Goal: Task Accomplishment & Management: Manage account settings

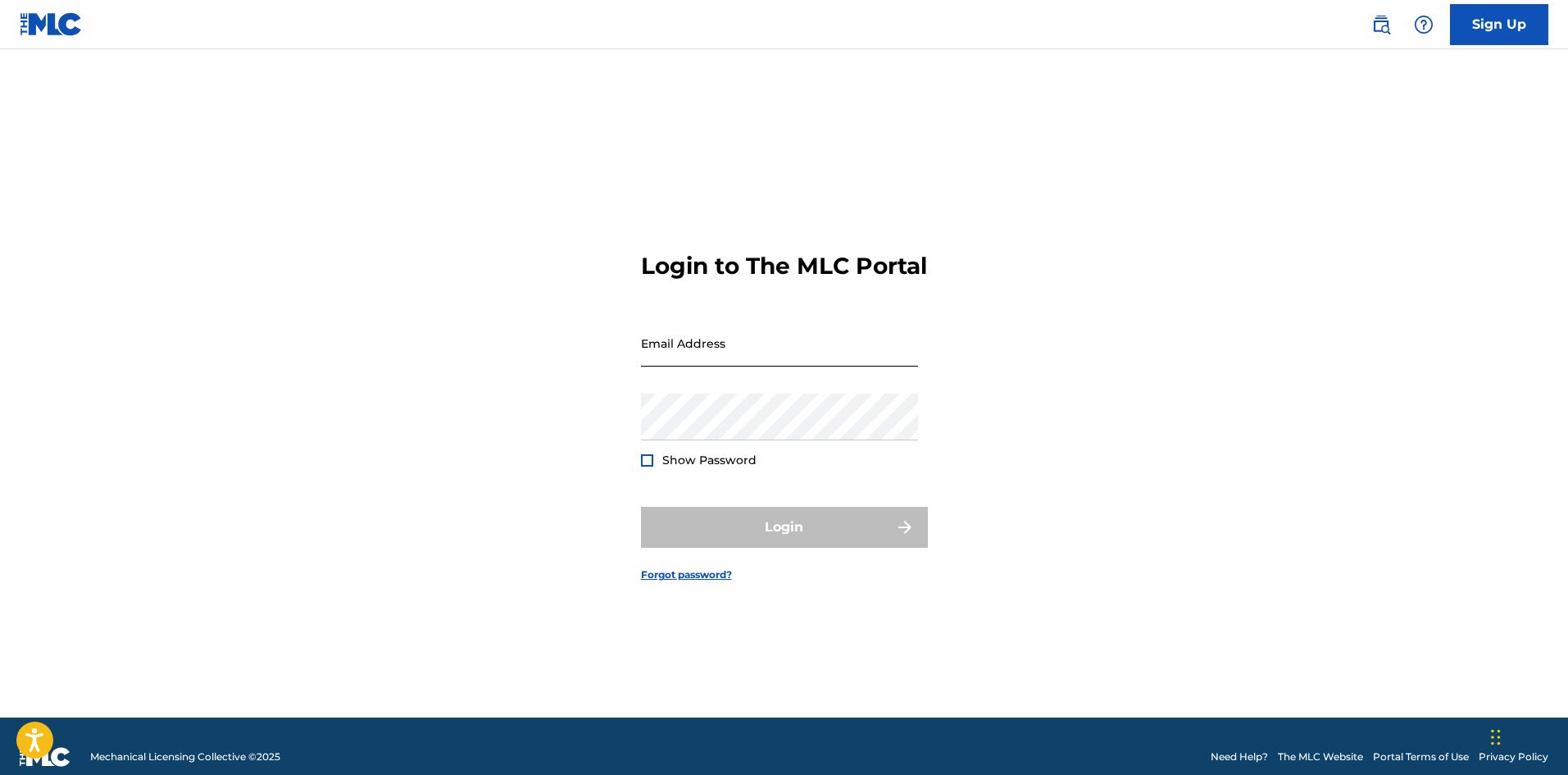
click at [725, 362] on input "Email Address" at bounding box center [780, 343] width 277 height 47
drag, startPoint x: 678, startPoint y: 382, endPoint x: 657, endPoint y: 370, distance: 24.2
click at [657, 367] on input "Email Address" at bounding box center [780, 343] width 277 height 47
paste input "[EMAIL_ADDRESS][DOMAIN_NAME]"
type input "[EMAIL_ADDRESS][DOMAIN_NAME]"
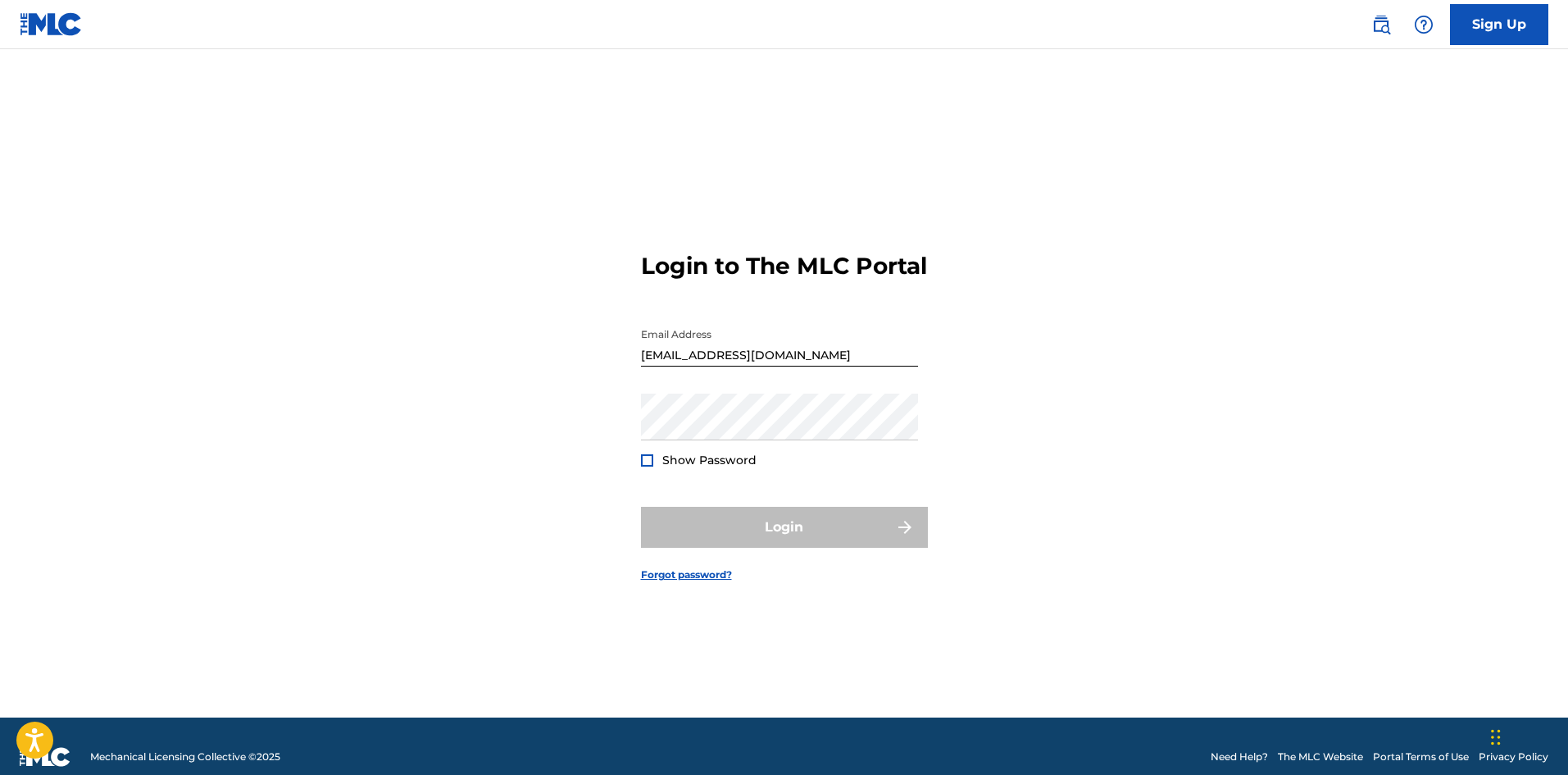
click at [490, 386] on div "Login to The MLC Portal Email Address [EMAIL_ADDRESS][DOMAIN_NAME] Password Sho…" at bounding box center [784, 403] width 1147 height 627
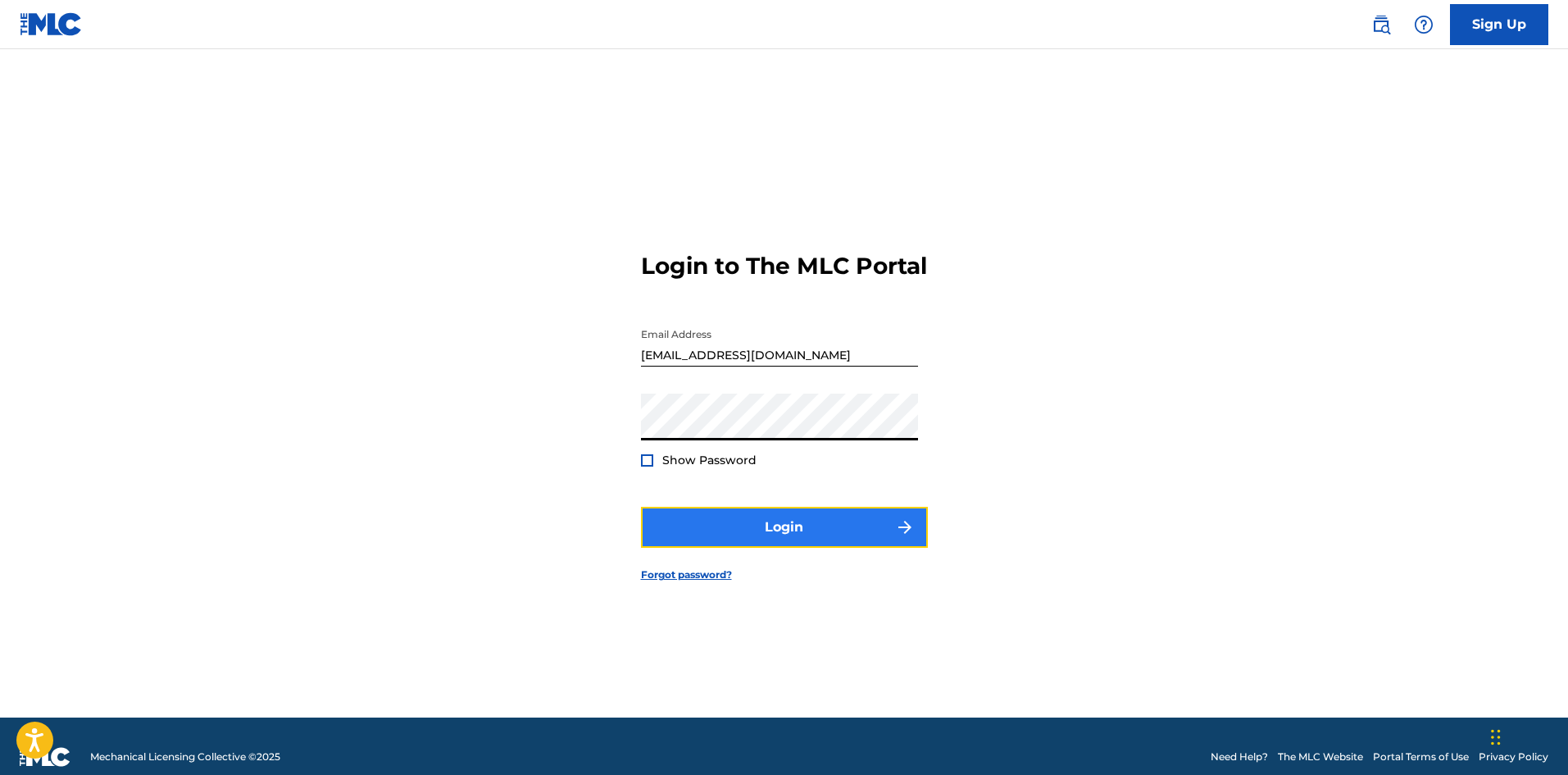
click at [901, 537] on img "submit" at bounding box center [905, 527] width 20 height 20
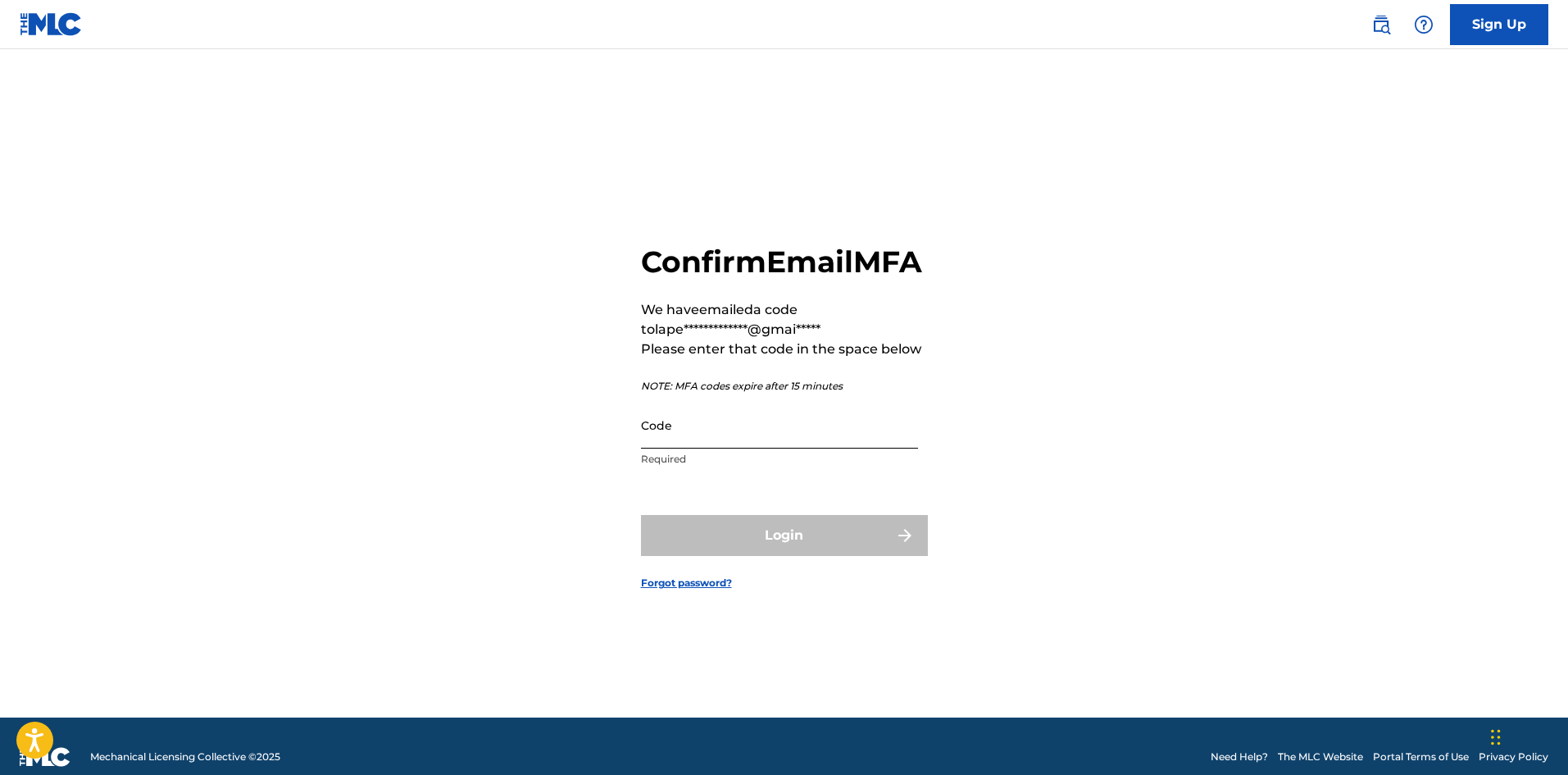
click at [706, 449] on input "Code" at bounding box center [780, 425] width 277 height 47
paste input "729224"
click at [808, 449] on input "729224" at bounding box center [780, 425] width 277 height 47
click at [862, 476] on div "Code 729224 String must contain at most 6 character(s)" at bounding box center [780, 439] width 277 height 74
click at [913, 553] on div "Login" at bounding box center [784, 536] width 287 height 41
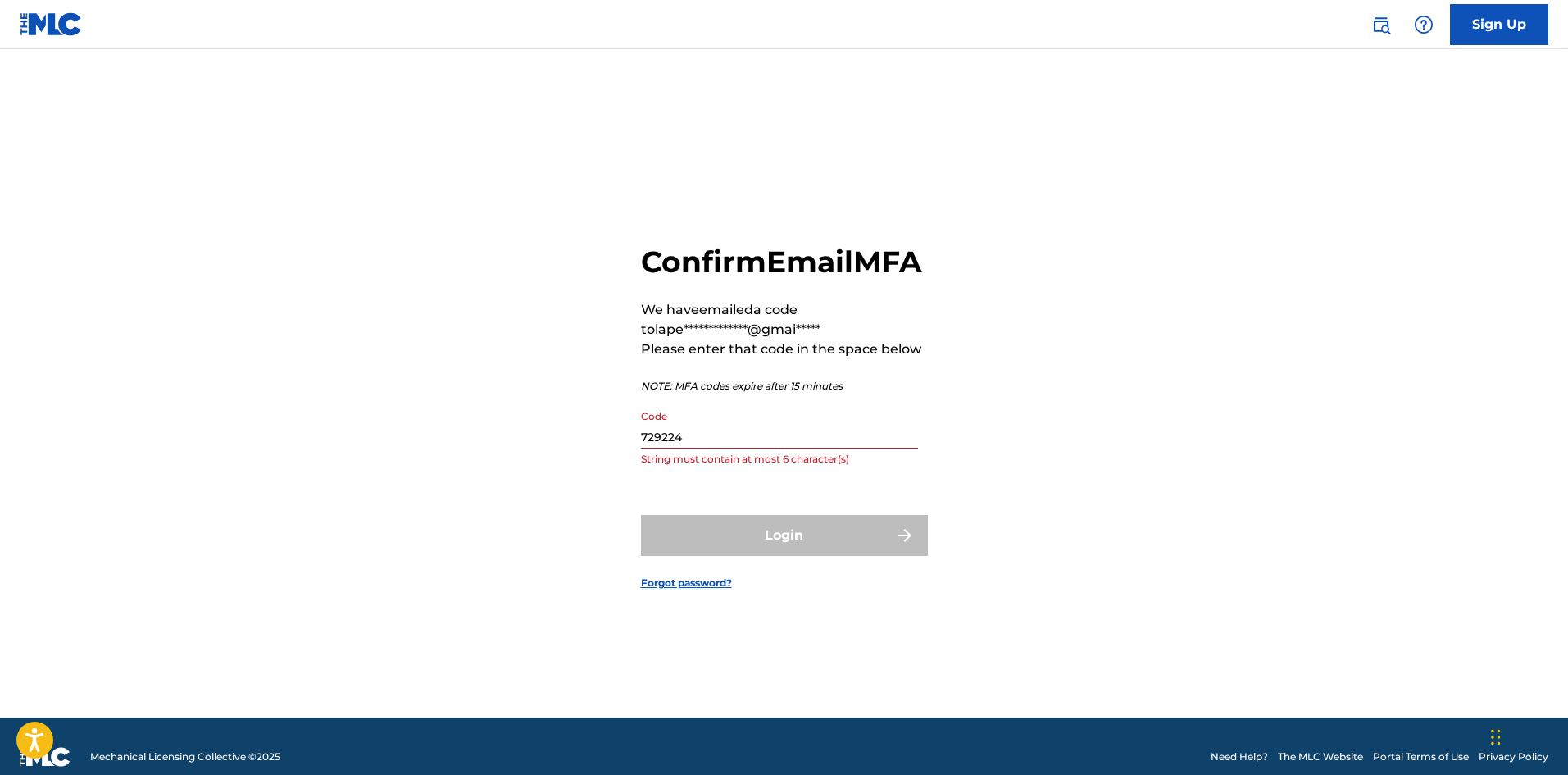
scroll to position [22, 0]
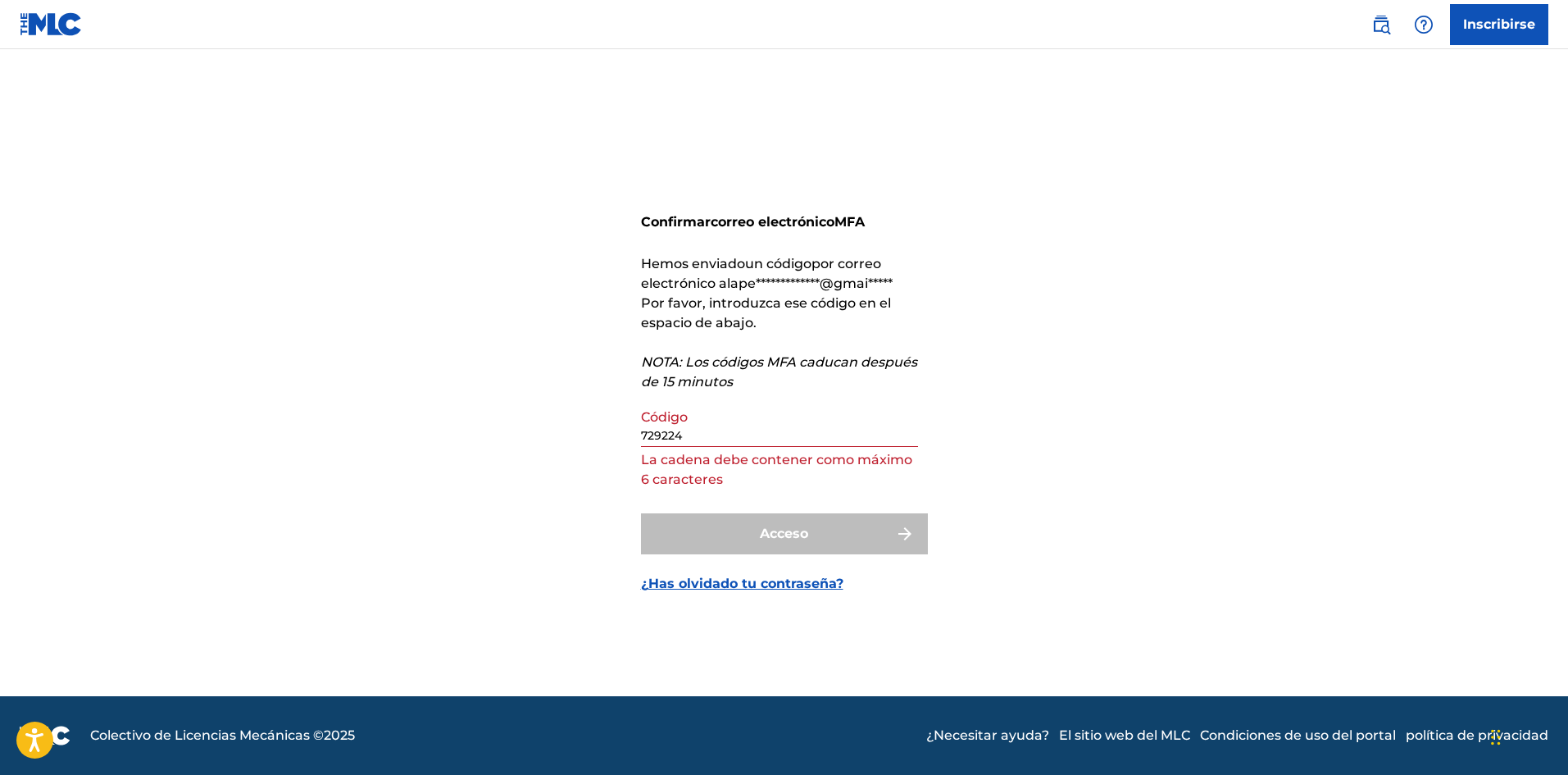
drag, startPoint x: 700, startPoint y: 447, endPoint x: 689, endPoint y: 444, distance: 11.4
click at [689, 444] on div "Código 729224 La cadena debe contener como máximo 6 caracteres" at bounding box center [780, 437] width 277 height 74
drag, startPoint x: 698, startPoint y: 436, endPoint x: 539, endPoint y: 443, distance: 159.2
click at [539, 443] on div "**********" at bounding box center [784, 382] width 1147 height 627
paste input
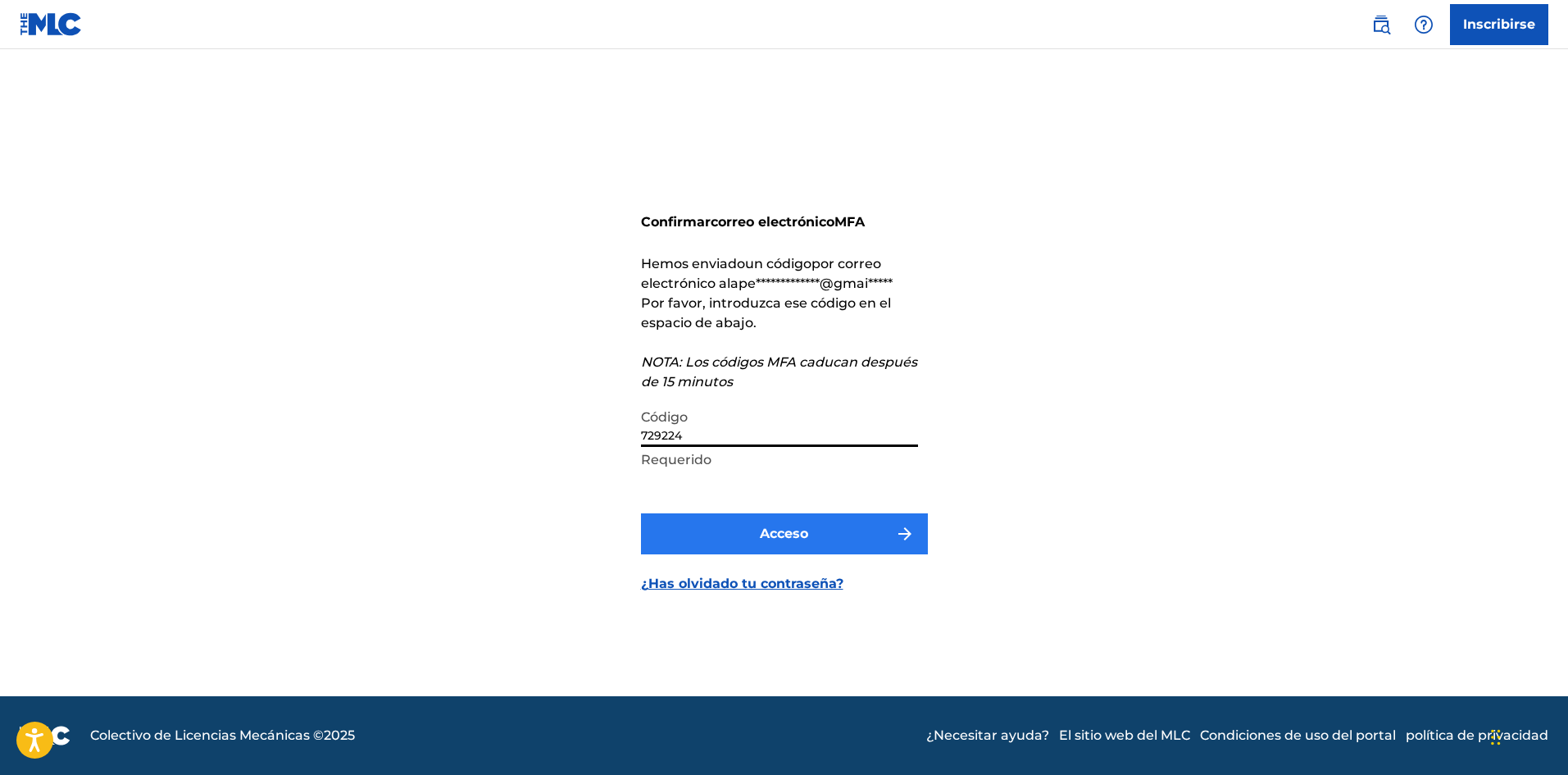
type input "729224"
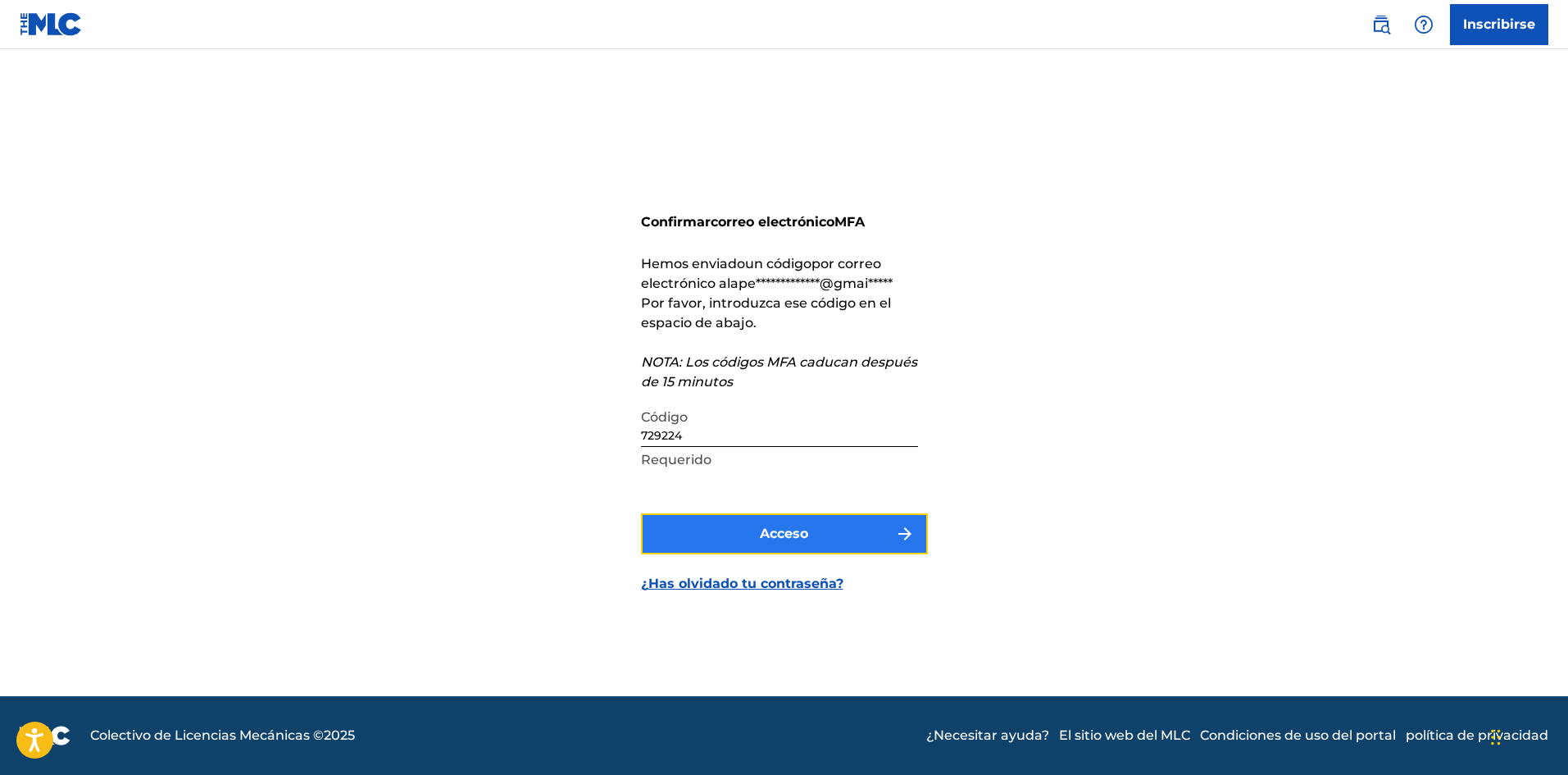
click at [910, 518] on button "Acceso" at bounding box center [784, 534] width 287 height 41
